Goal: Information Seeking & Learning: Learn about a topic

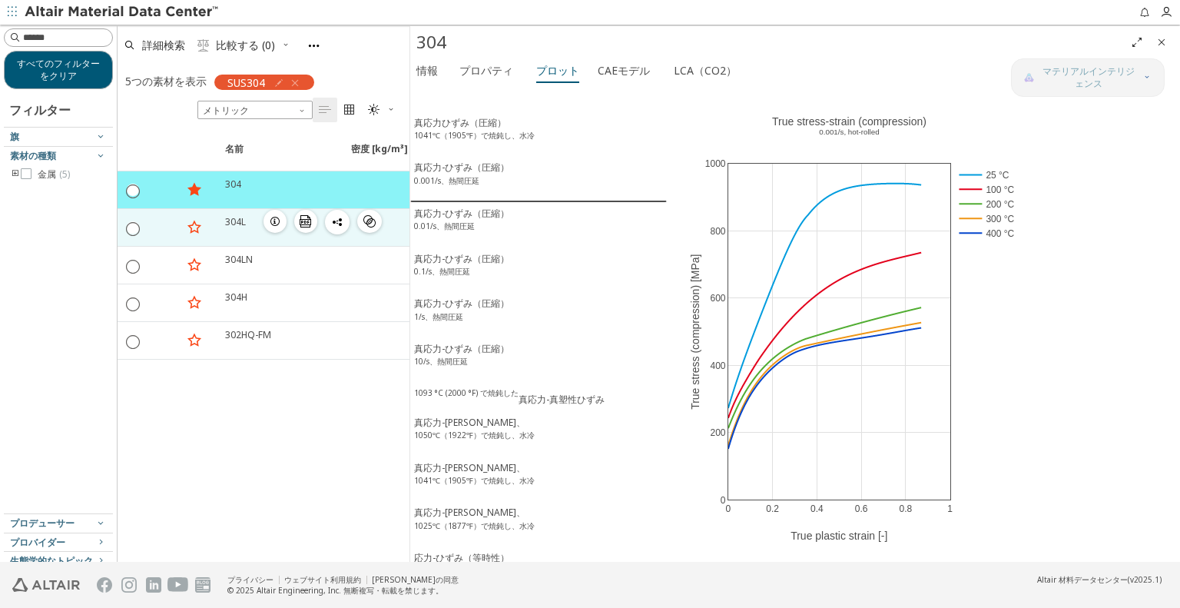
scroll to position [77, 0]
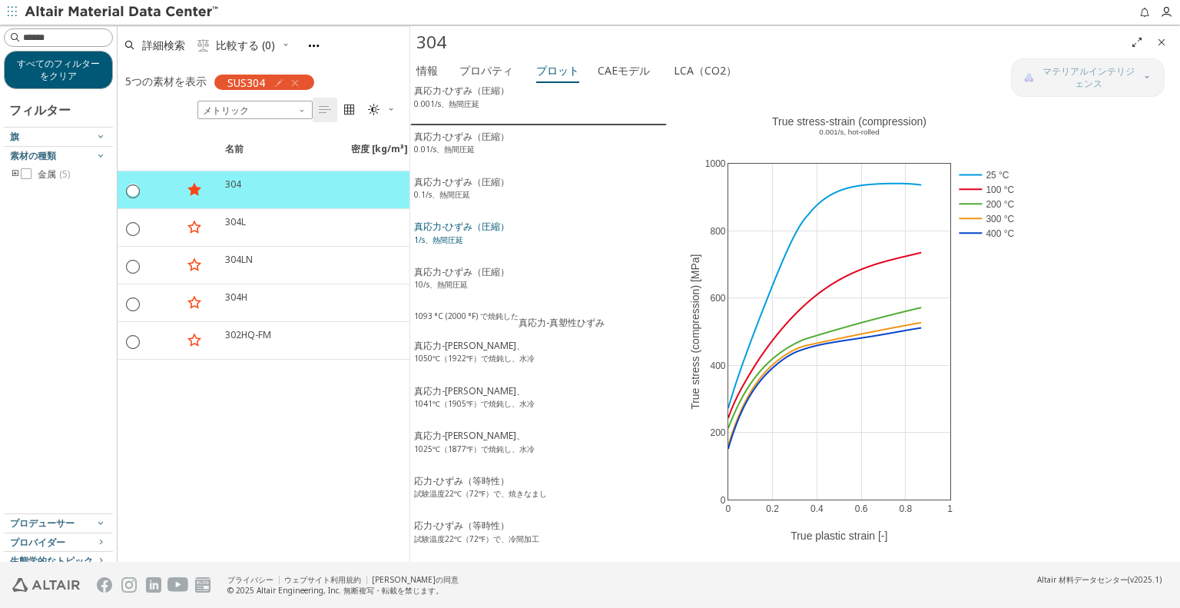
click at [502, 231] on div "真応力-ひずみ（圧縮） 1/s、熱間圧延" at bounding box center [461, 238] width 95 height 36
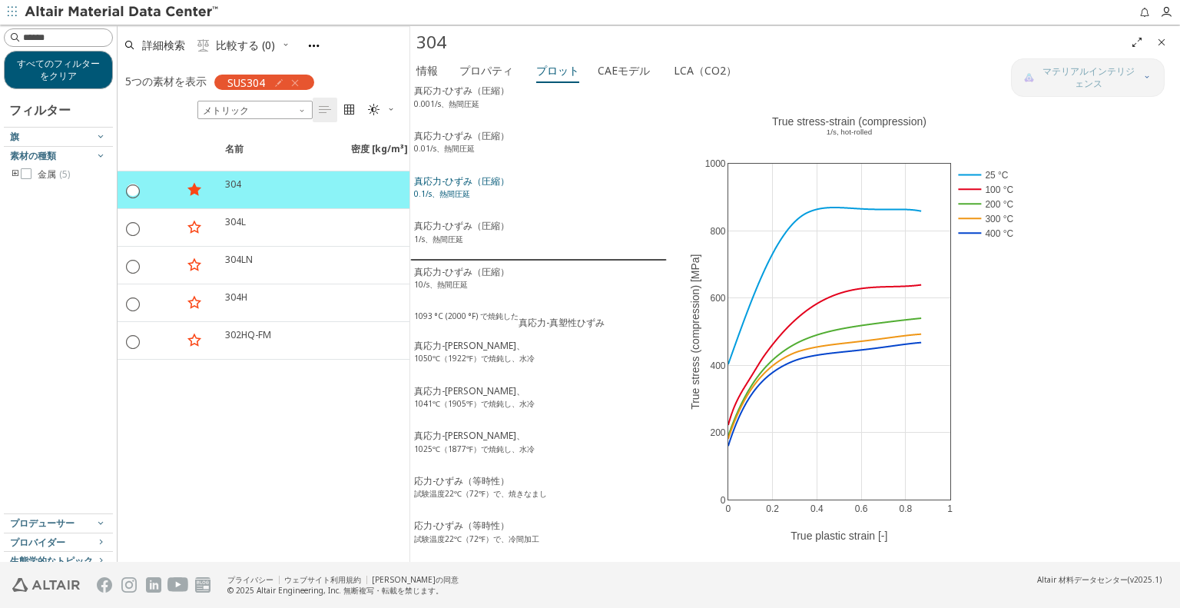
click at [505, 188] on div "真応力-ひずみ（圧縮） 0.1/s、熱間圧延" at bounding box center [461, 192] width 95 height 36
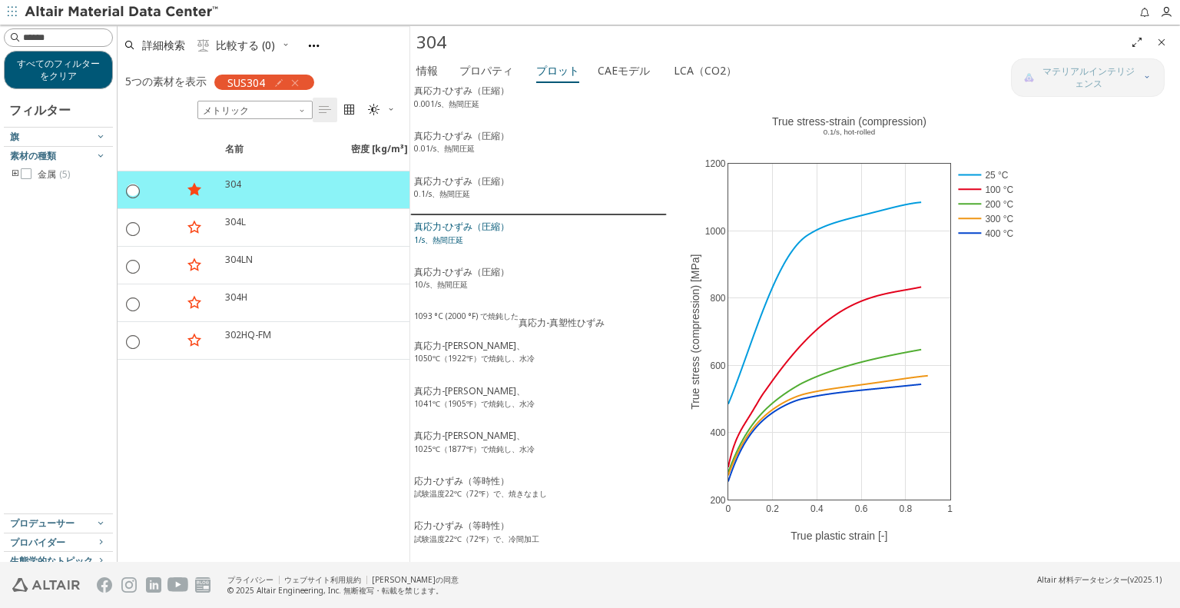
click at [493, 230] on div "真応力-ひずみ（圧縮） 1/s、熱間圧延" at bounding box center [461, 238] width 95 height 36
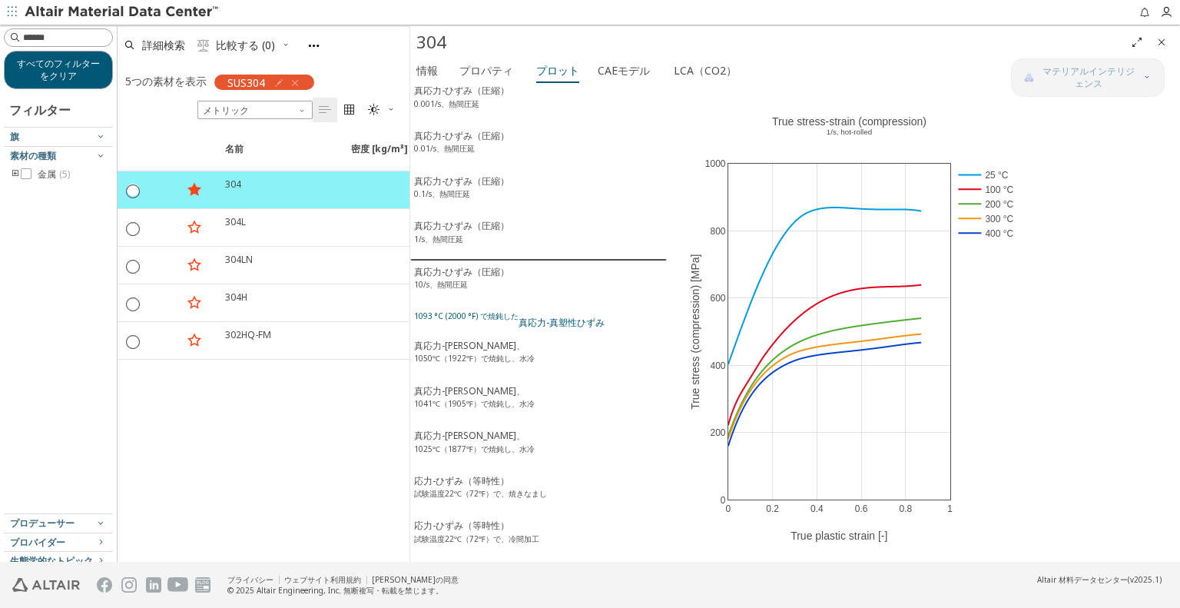
click at [486, 319] on div "1093 °C (2000 °F) で焼鈍した 真応力-真塑性ひずみ" at bounding box center [509, 319] width 191 height 19
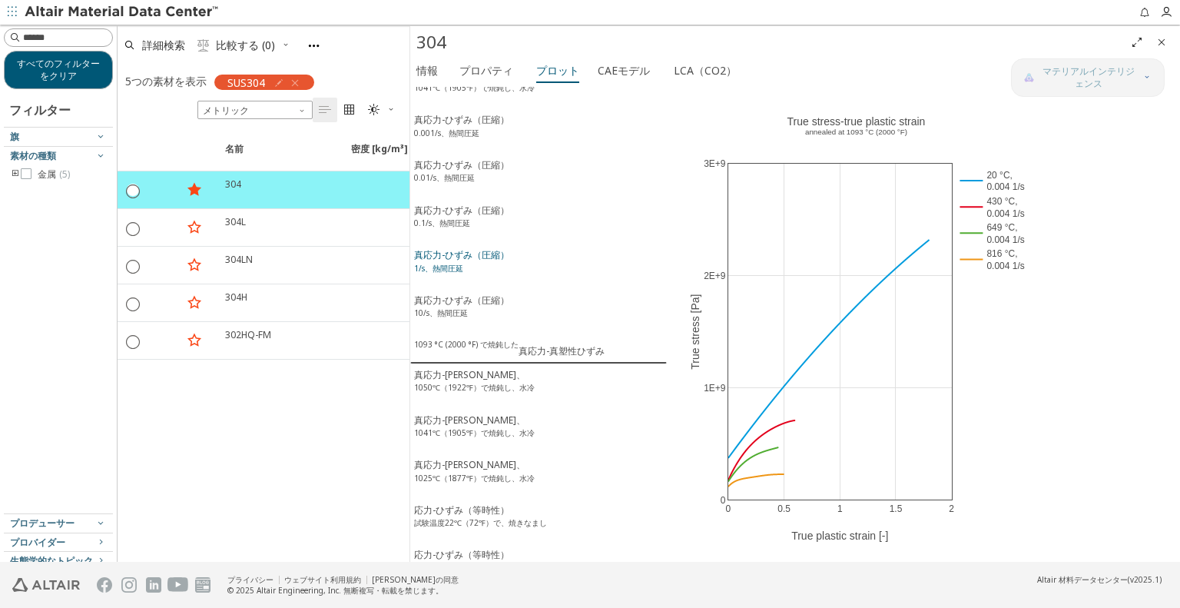
scroll to position [0, 0]
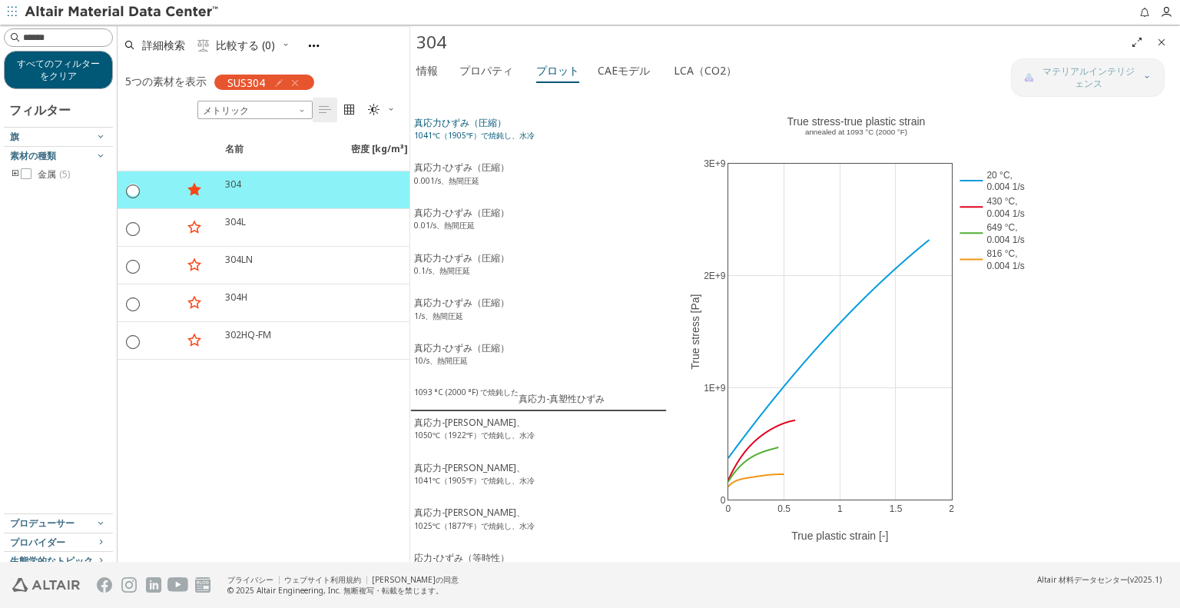
click at [507, 128] on div "真応力ひずみ（圧縮） 1041℃（1905℉）で焼鈍し、水冷" at bounding box center [474, 134] width 121 height 36
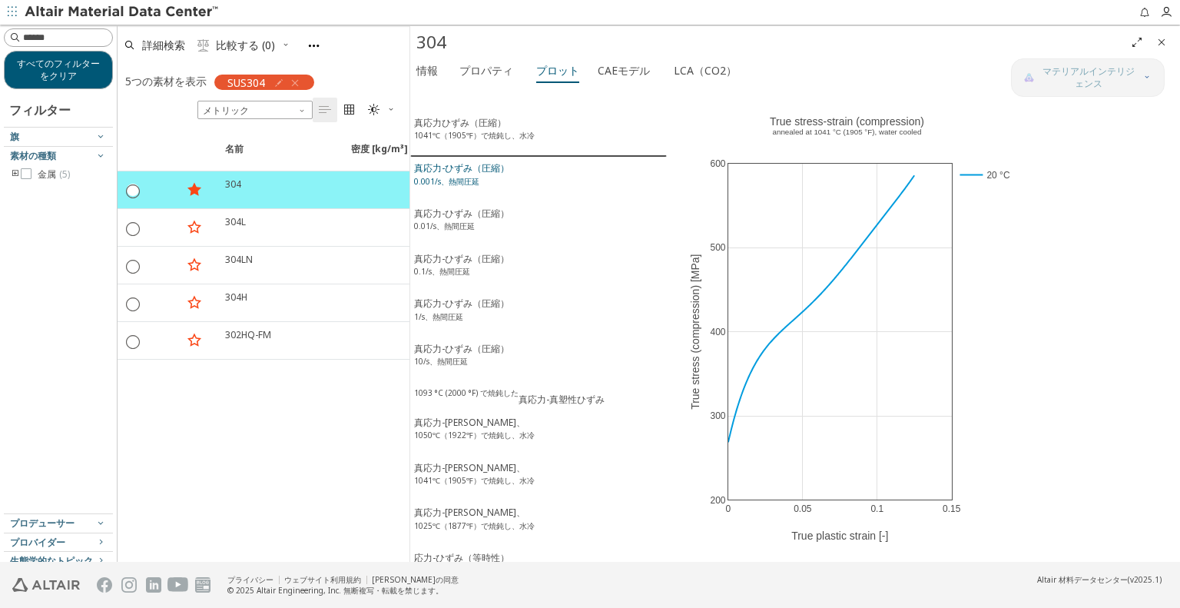
click at [503, 158] on button "真応力-ひずみ（圧縮） 0.001/s、熱間圧延" at bounding box center [538, 179] width 257 height 45
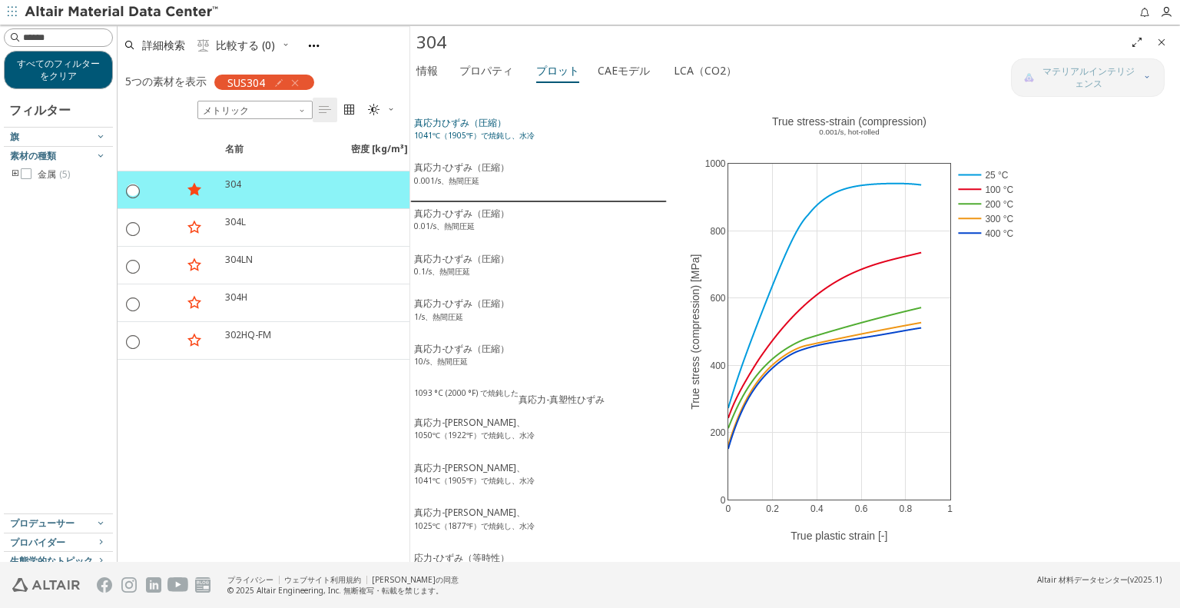
click at [507, 126] on div "真応力ひずみ（圧縮） 1041℃（1905℉）で焼鈍し、水冷" at bounding box center [474, 134] width 121 height 36
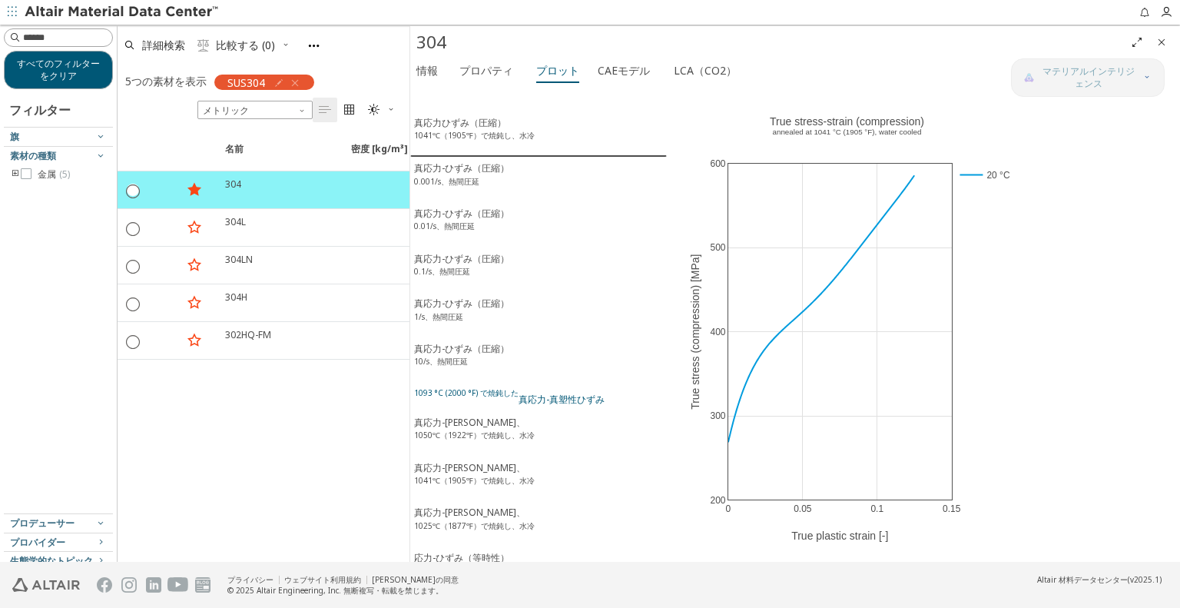
click at [499, 387] on font "1093 °C (2000 °F) で焼鈍した" at bounding box center [466, 392] width 105 height 11
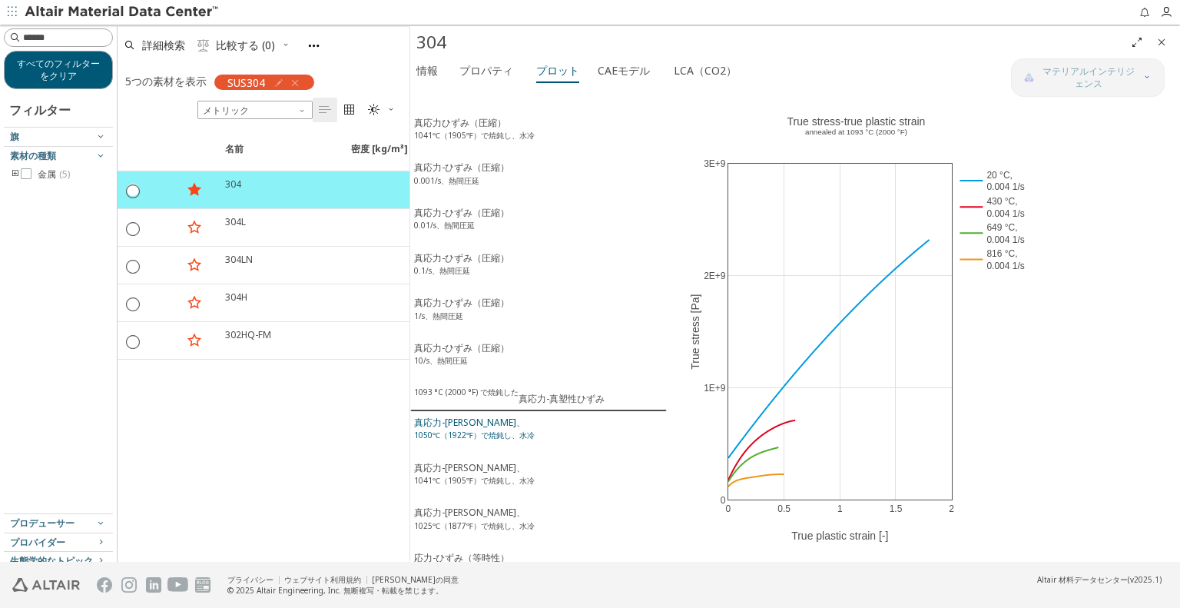
click at [499, 416] on font "真応力-[PERSON_NAME]、" at bounding box center [469, 422] width 111 height 13
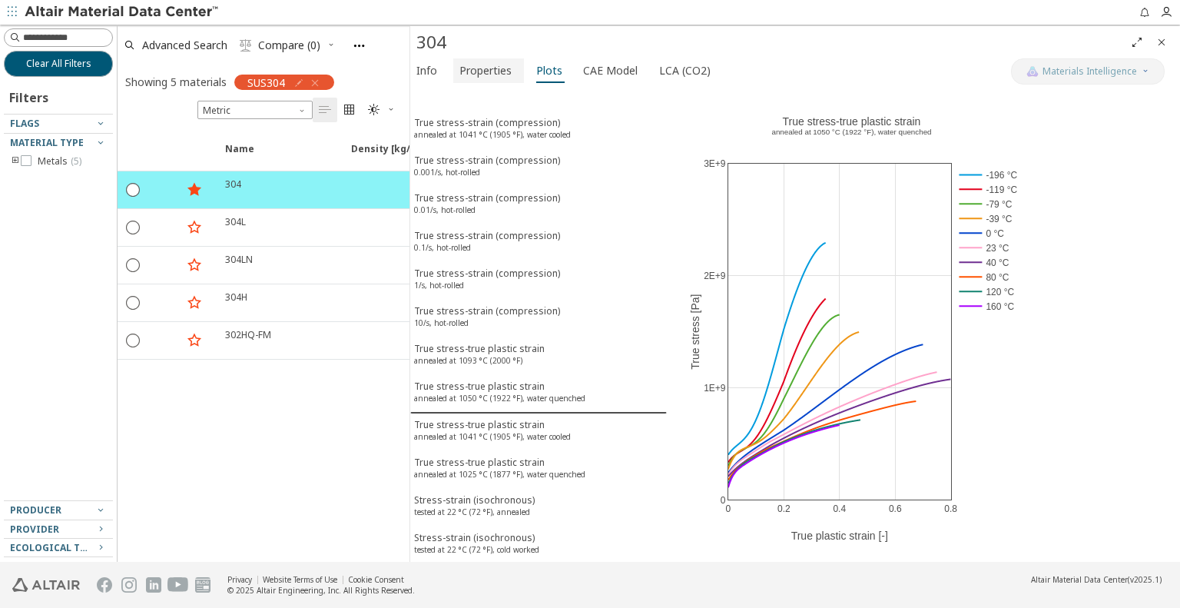
click at [486, 70] on span "Properties" at bounding box center [486, 70] width 52 height 25
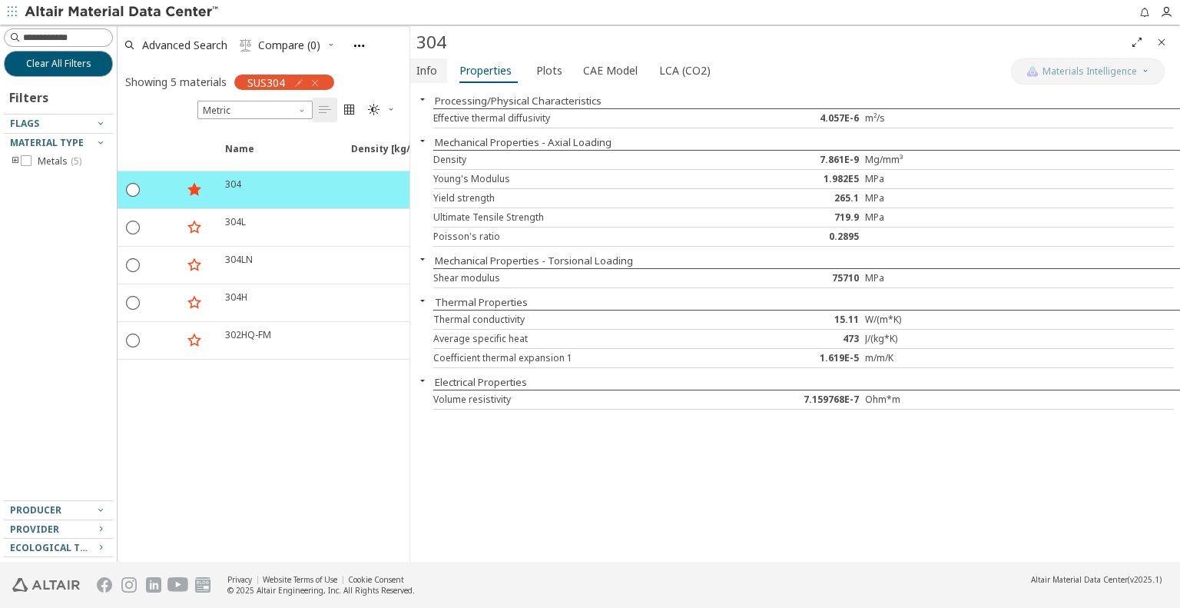
click at [433, 71] on span "Info" at bounding box center [427, 70] width 21 height 25
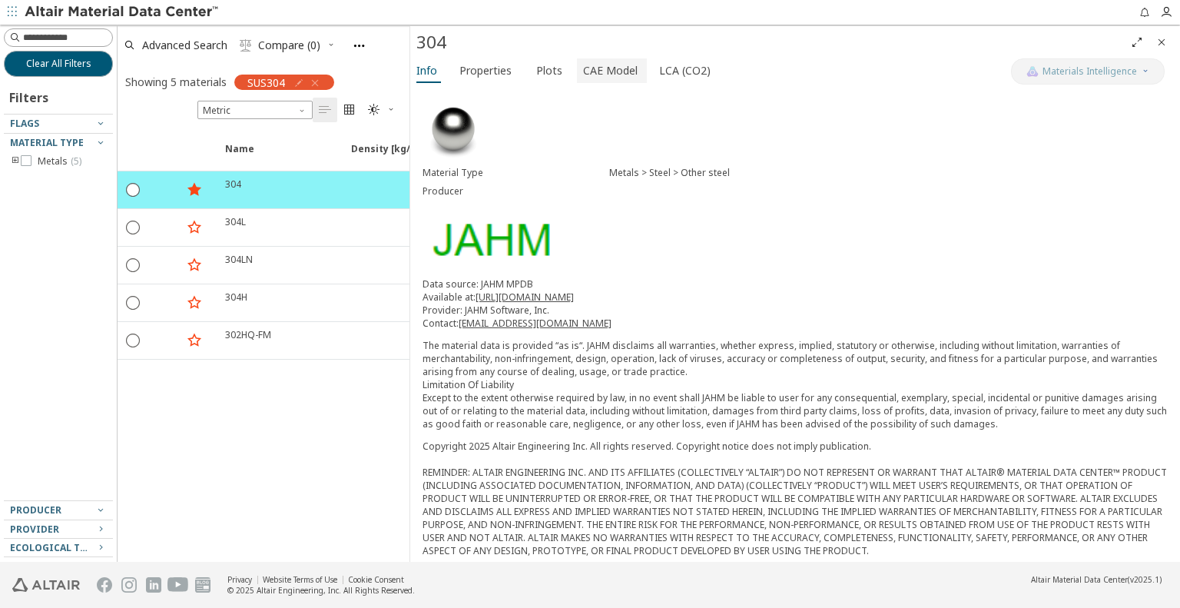
click at [605, 69] on span "CAE Model" at bounding box center [610, 70] width 55 height 25
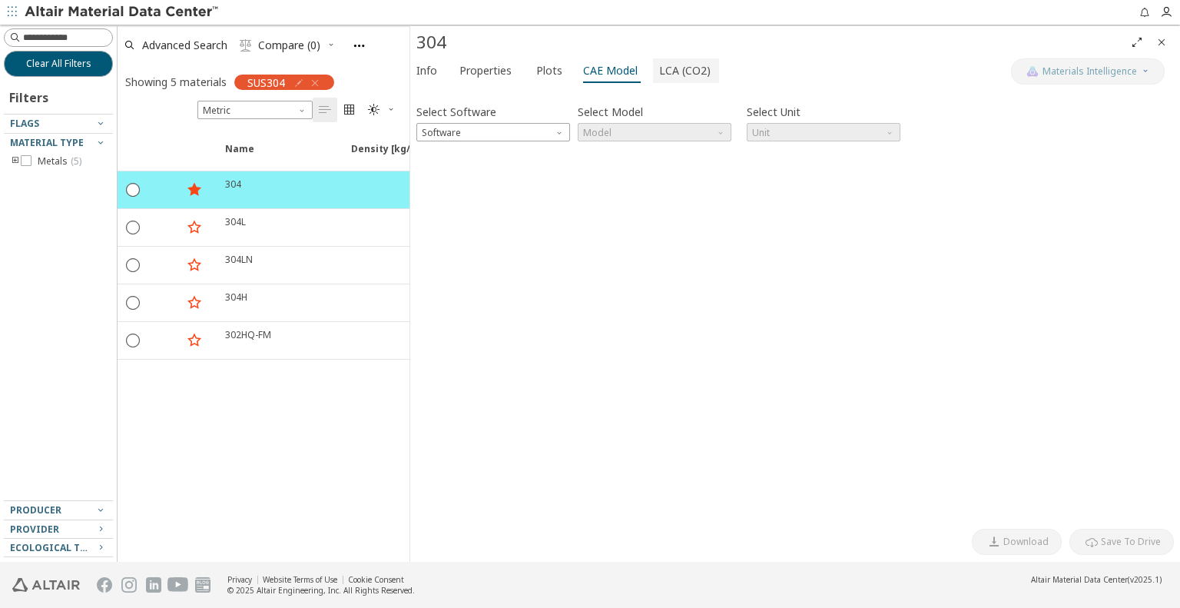
click at [661, 71] on span "LCA (CO2)" at bounding box center [684, 70] width 51 height 25
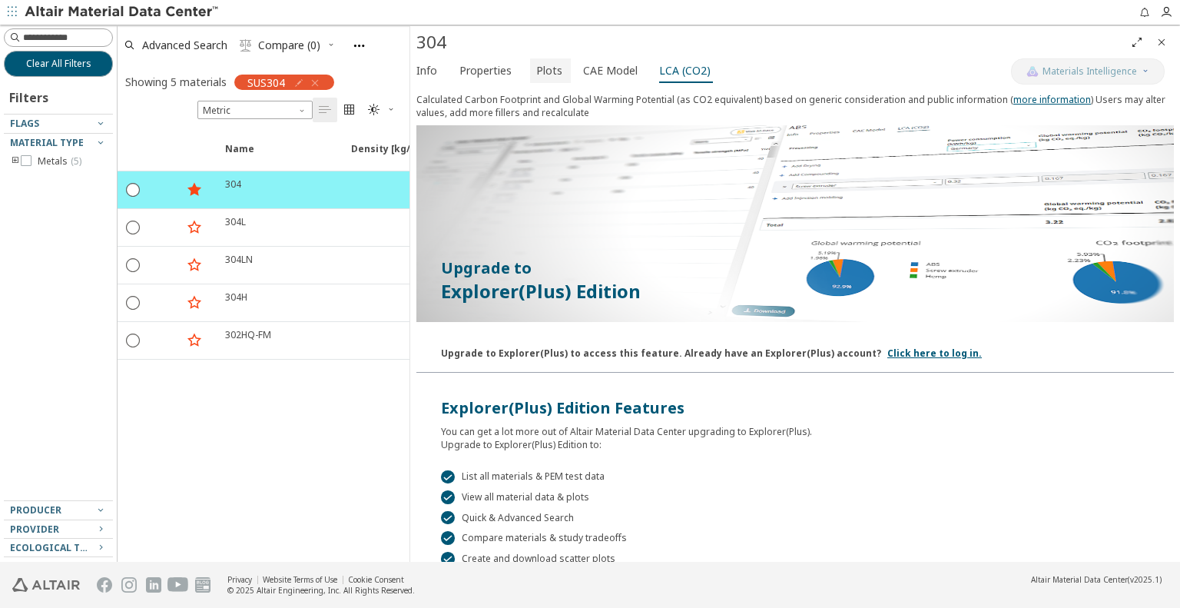
click at [536, 64] on span "Plots" at bounding box center [549, 70] width 26 height 25
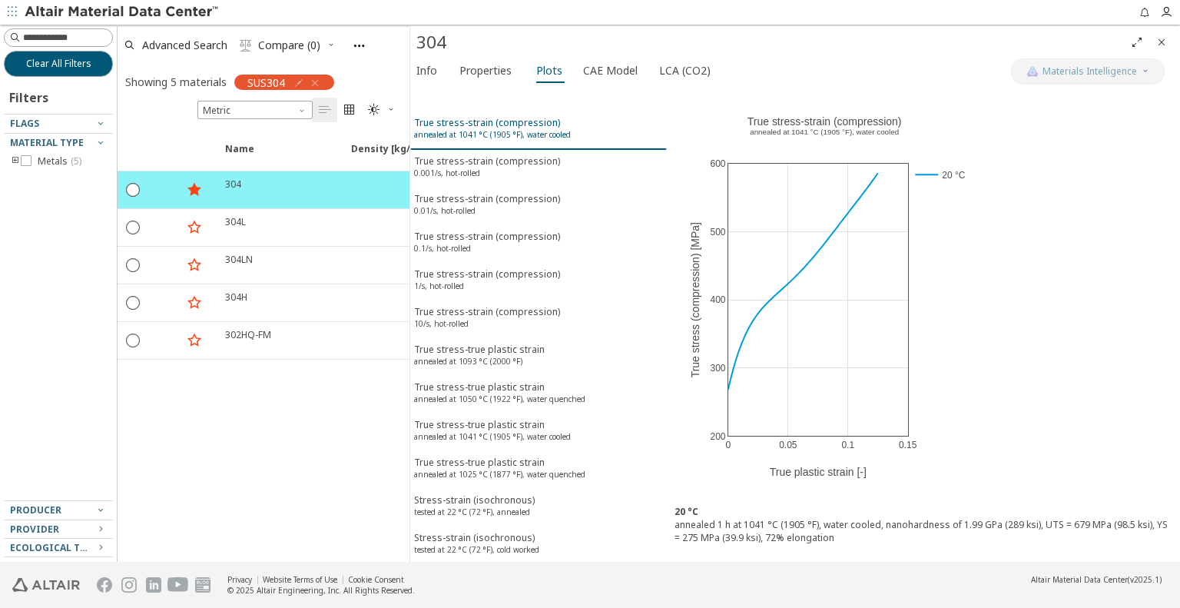
click at [586, 118] on span "True stress-strain (compression) annealed at 1041 °C (1905 °F), water cooled" at bounding box center [538, 130] width 249 height 28
click at [941, 94] on icon at bounding box center [941, 96] width 12 height 12
